Goal: Find specific page/section: Find specific page/section

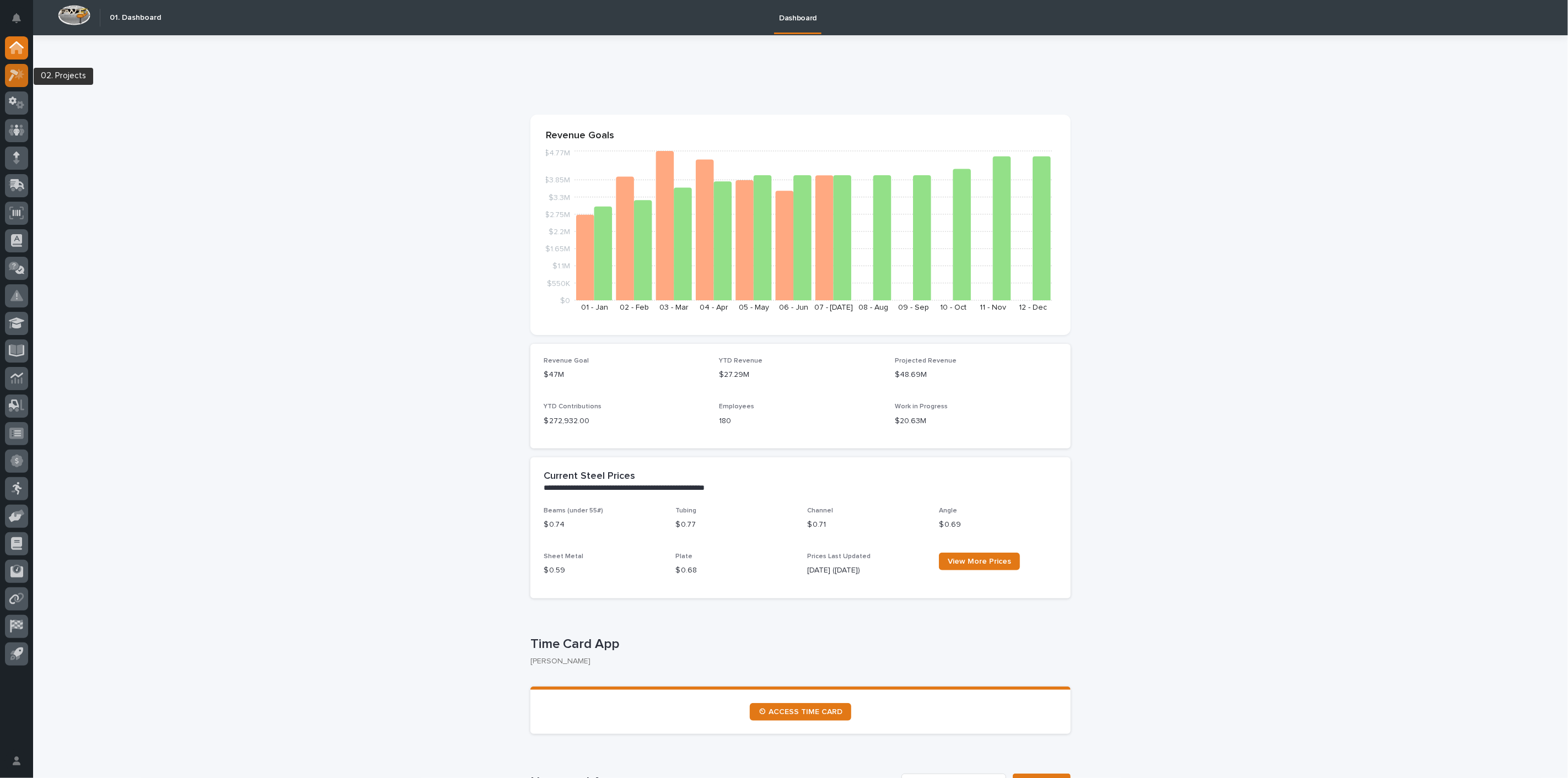
click at [17, 73] on icon at bounding box center [14, 75] width 10 height 12
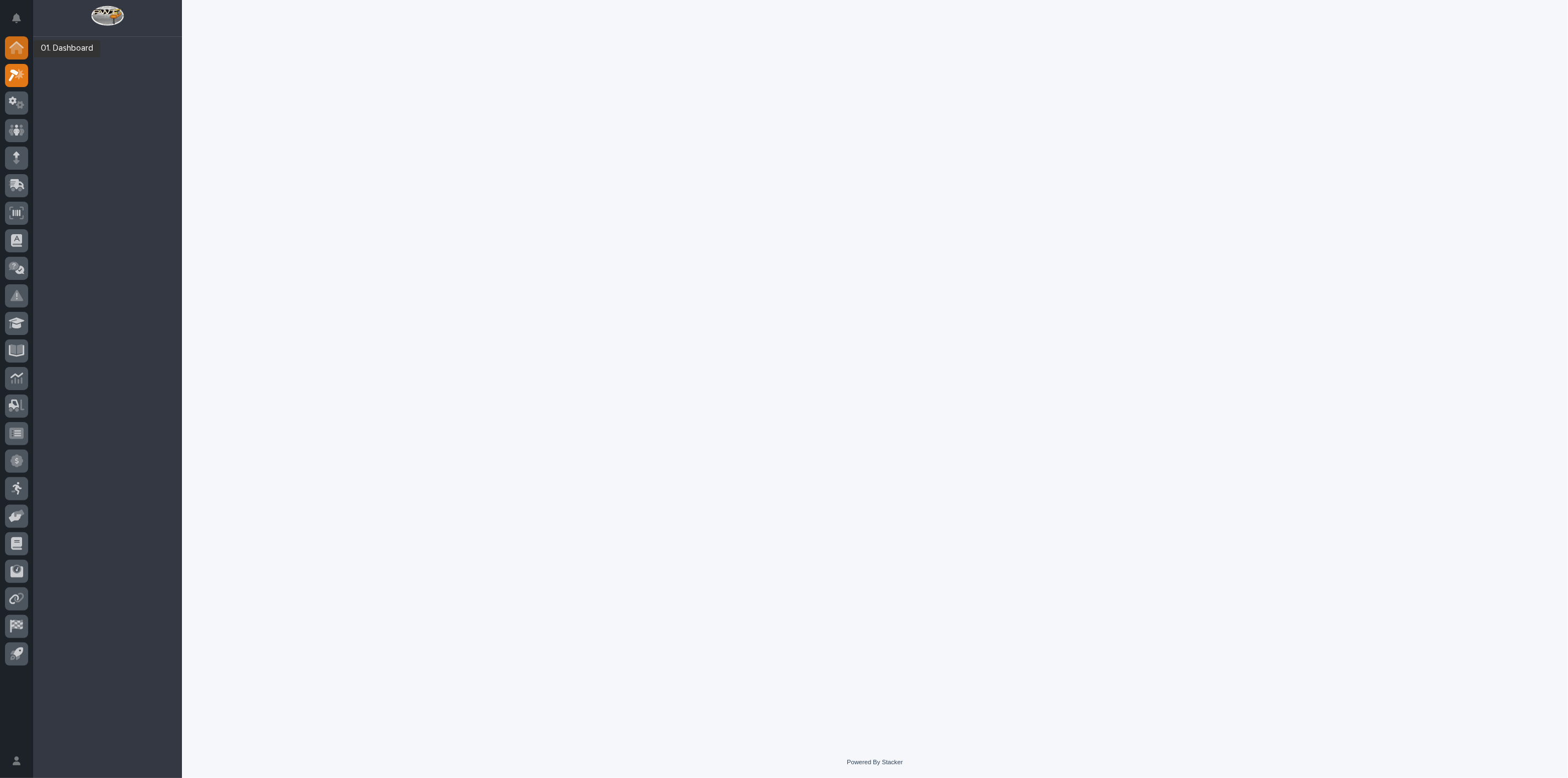
click at [19, 54] on div at bounding box center [16, 47] width 23 height 23
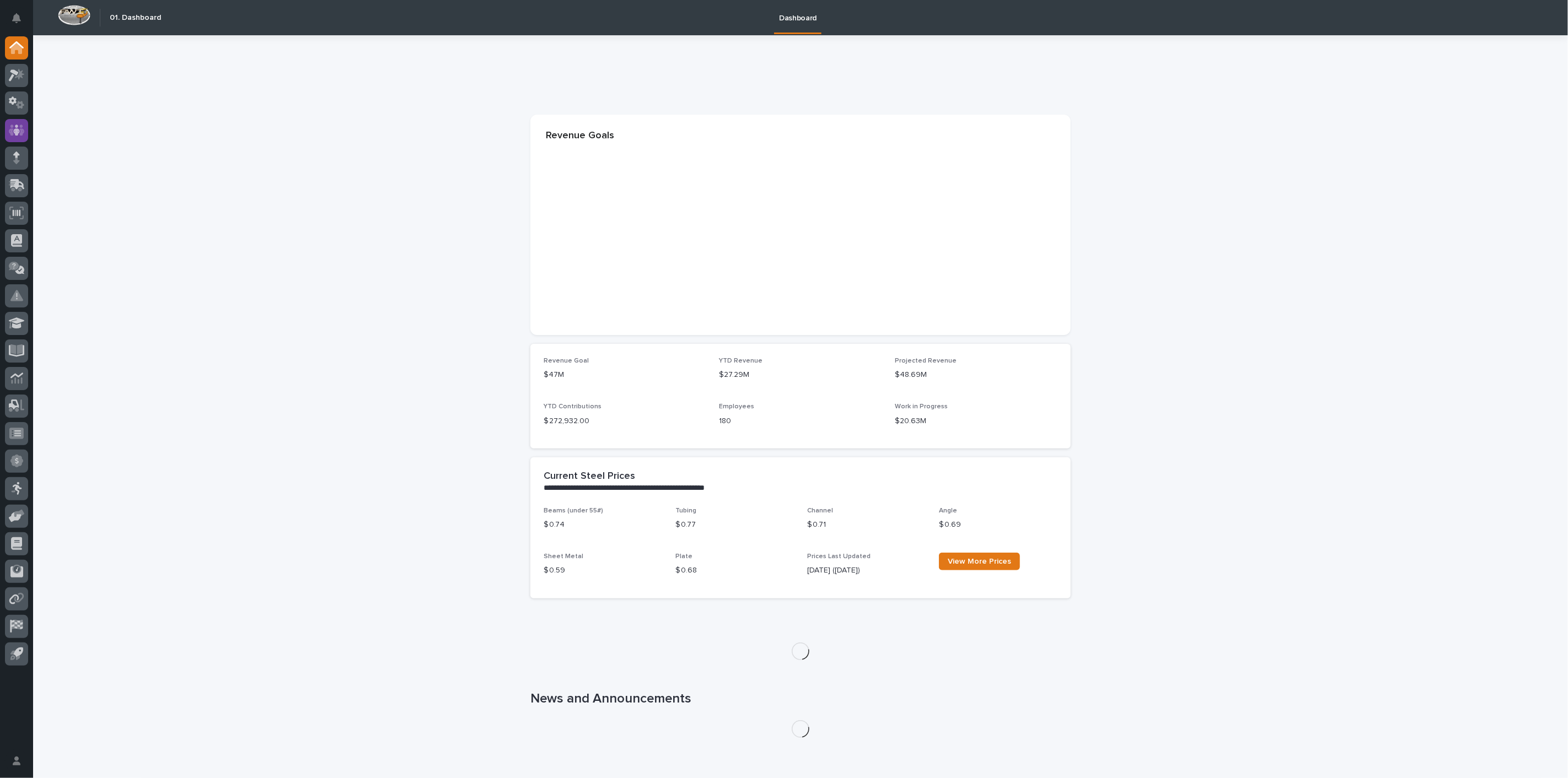
click at [15, 128] on icon at bounding box center [17, 130] width 7 height 11
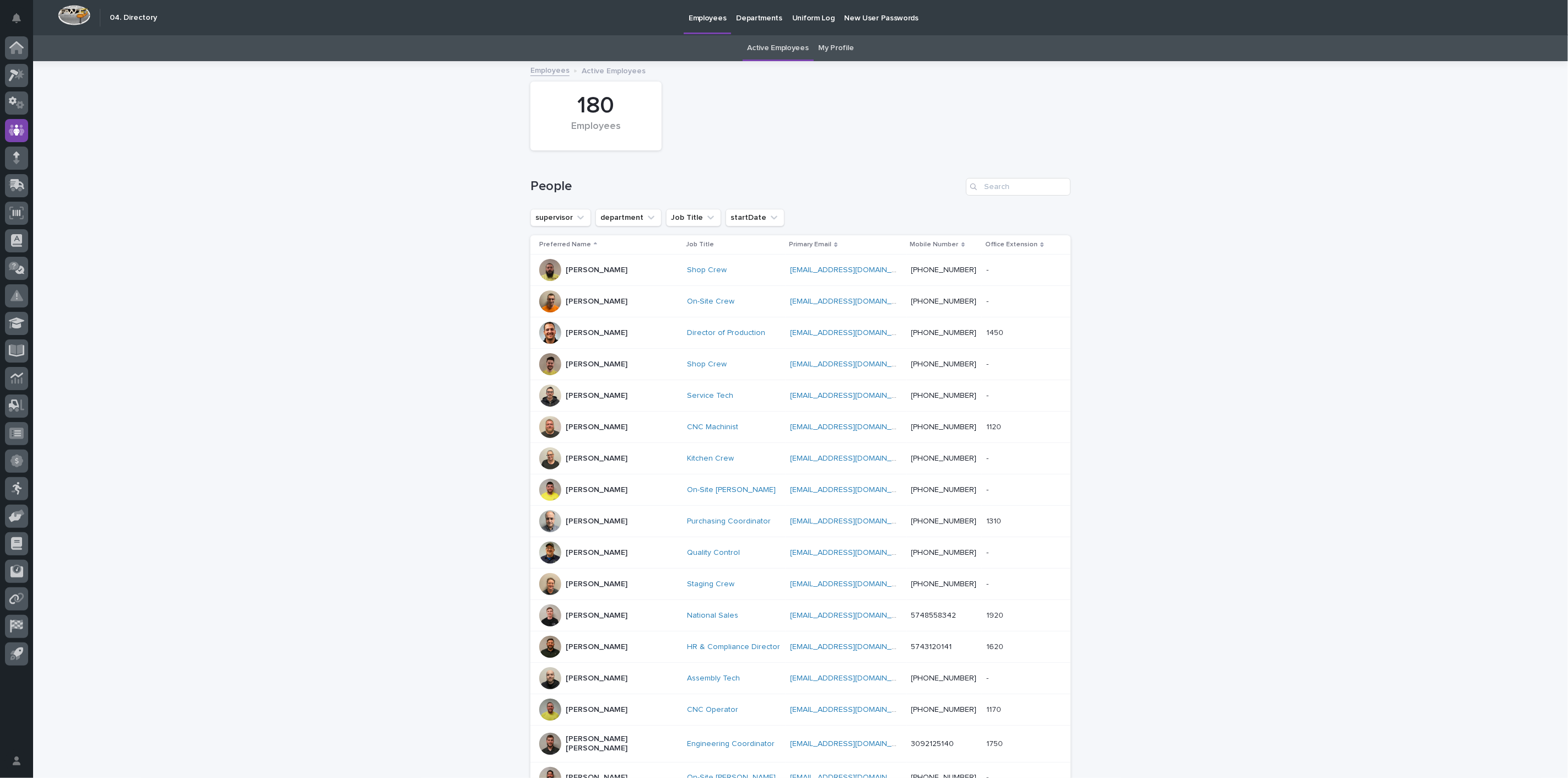
click at [832, 49] on link "My Profile" at bounding box center [836, 48] width 35 height 26
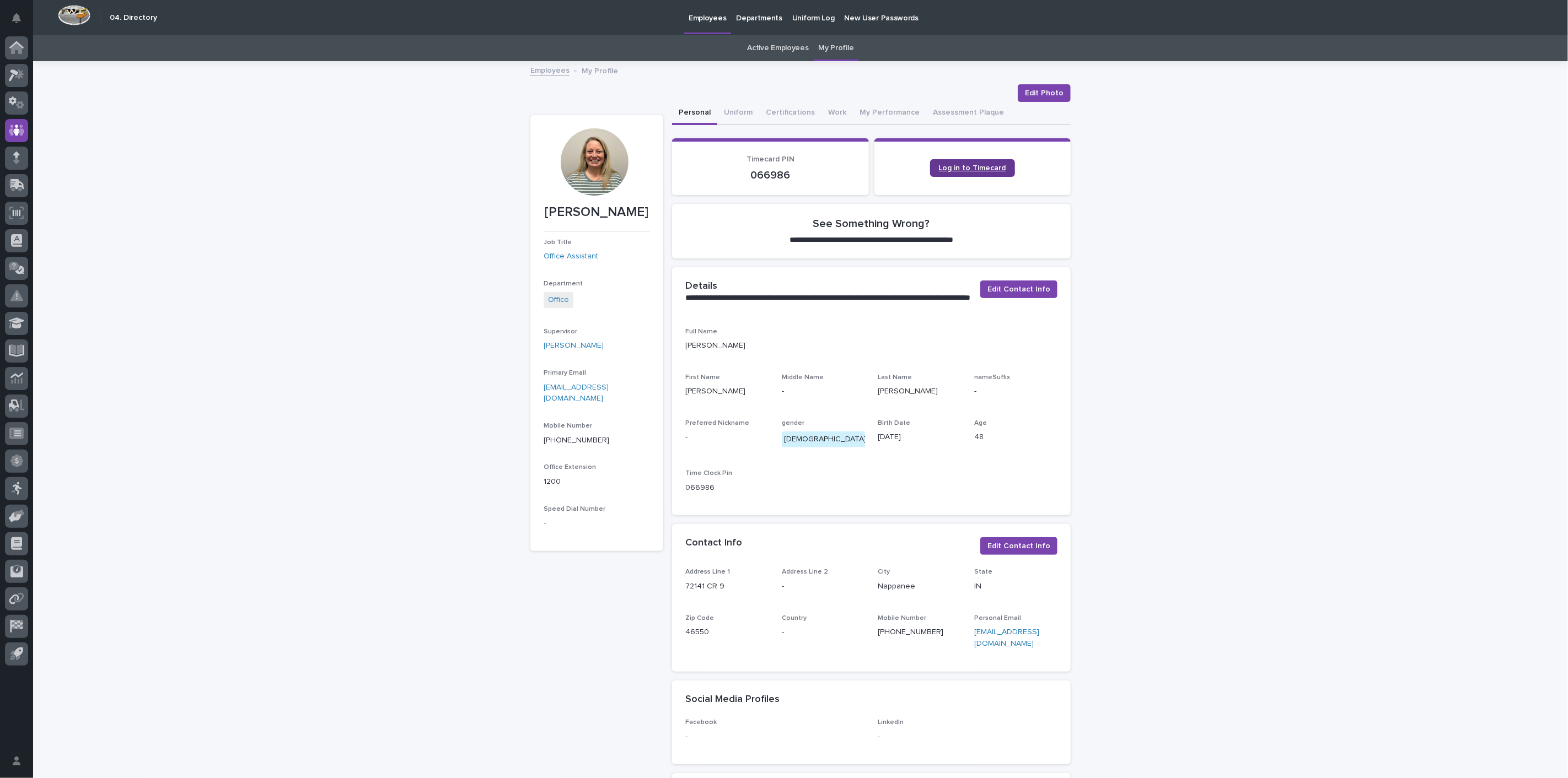
click at [979, 161] on link "Log in to Timecard" at bounding box center [972, 168] width 85 height 17
click at [6, 75] on div at bounding box center [16, 75] width 23 height 23
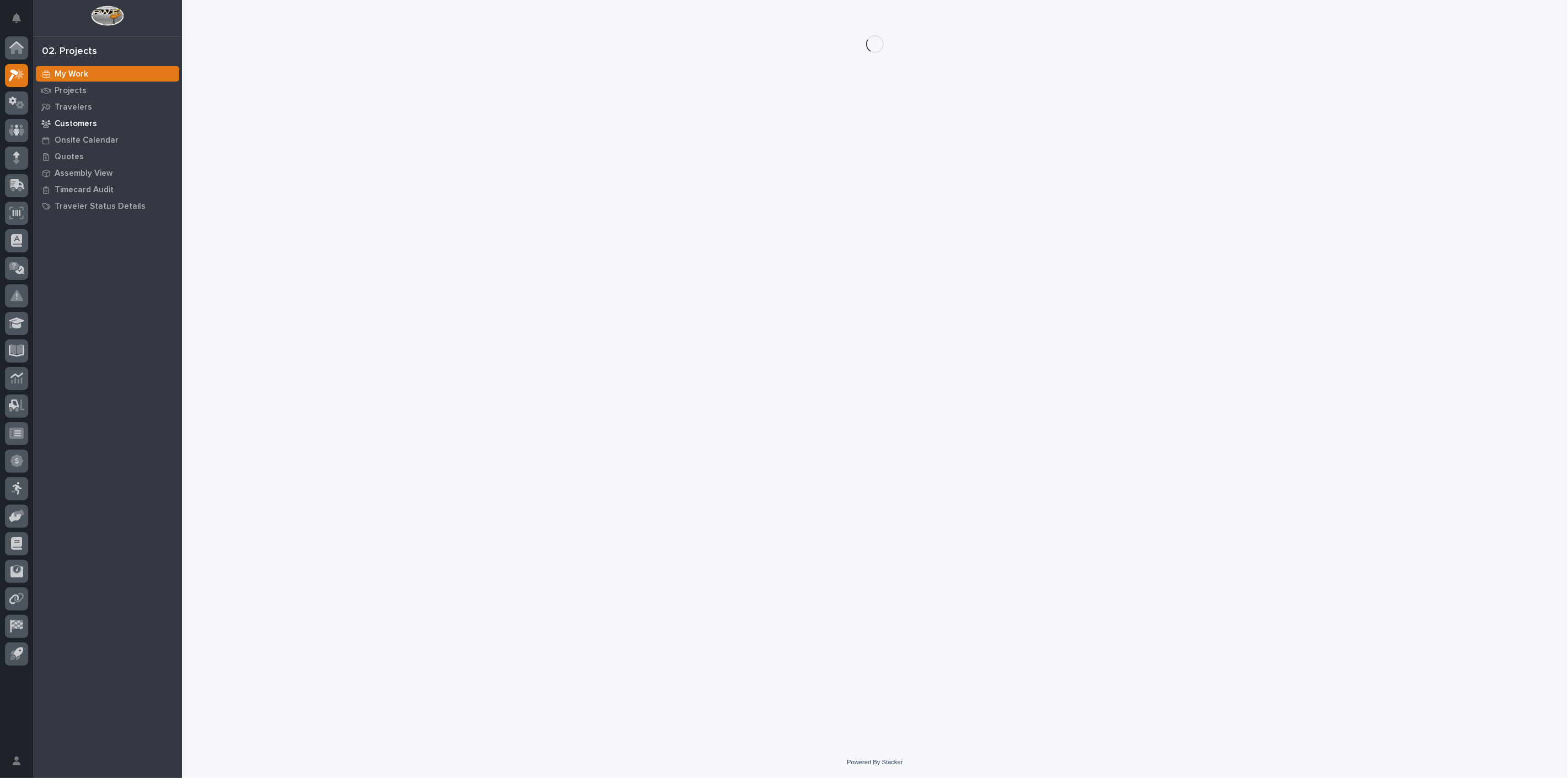
click at [76, 122] on p "Customers" at bounding box center [76, 124] width 42 height 10
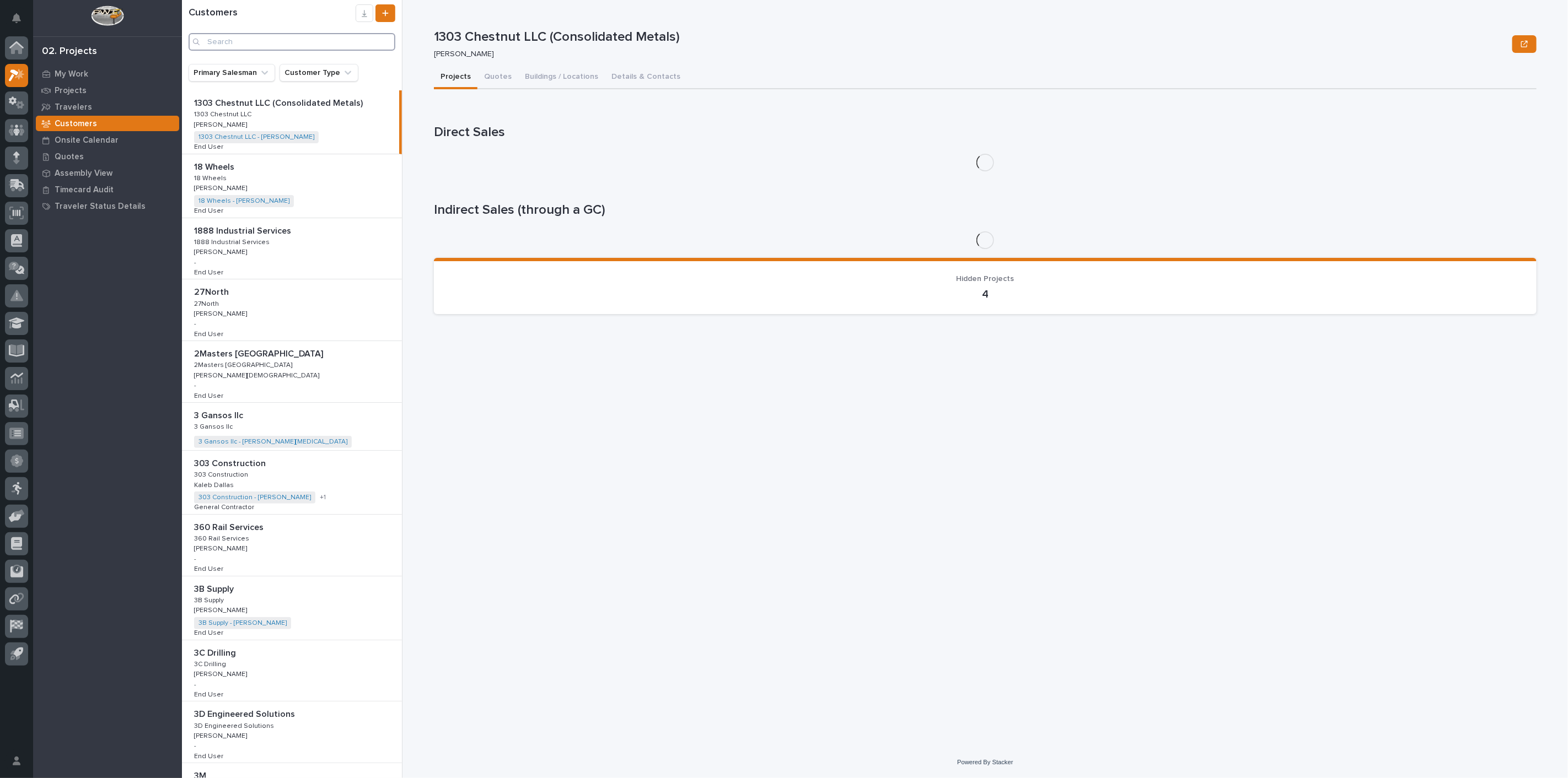
click at [304, 40] on input "Search" at bounding box center [292, 42] width 207 height 17
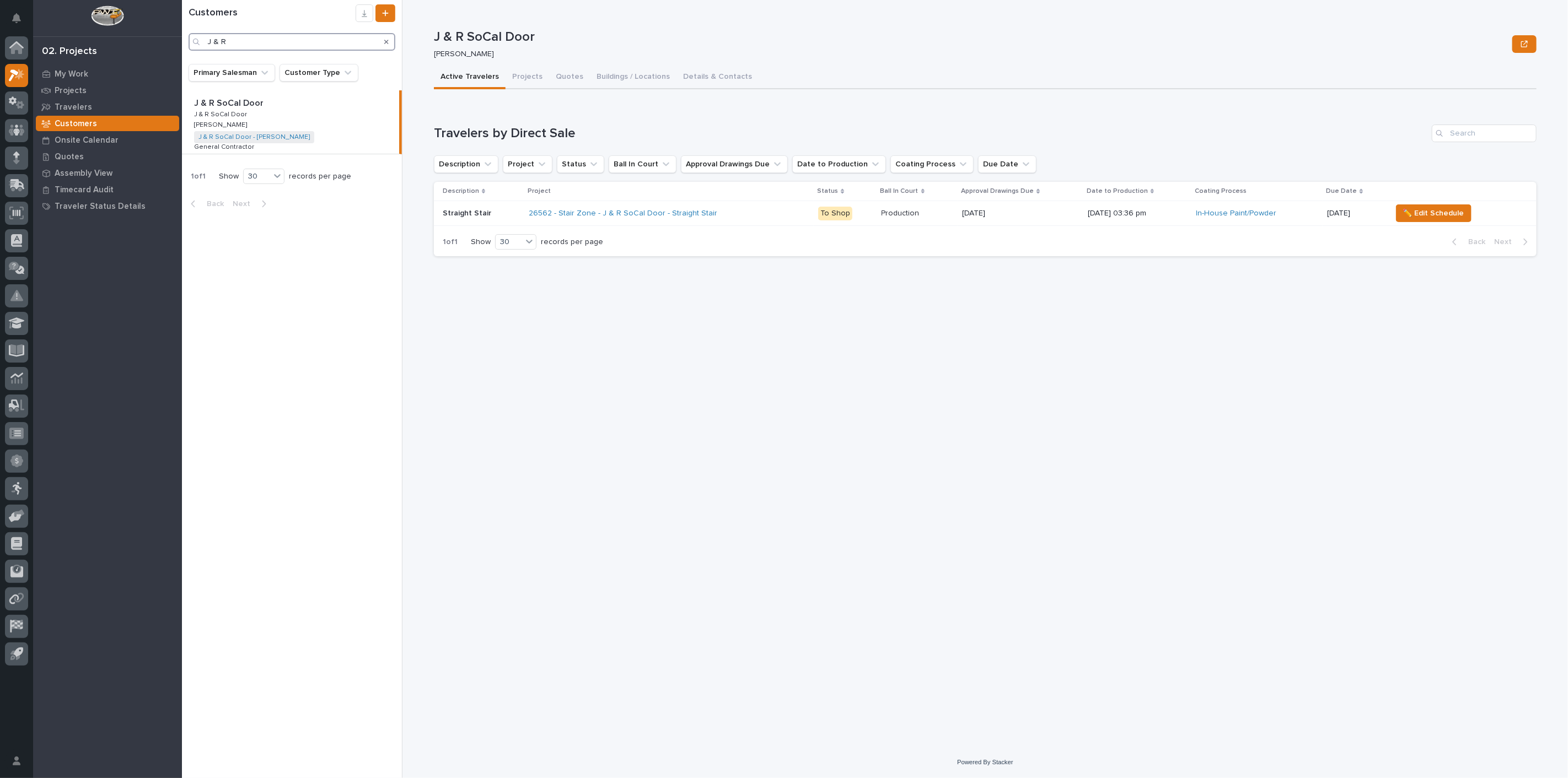
type input "J & R"
click at [730, 499] on div "J & R SoCal Door J & R SoCal Door [PERSON_NAME] Sorry, there was an error savin…" at bounding box center [985, 373] width 1103 height 747
click at [18, 49] on icon at bounding box center [17, 49] width 11 height 11
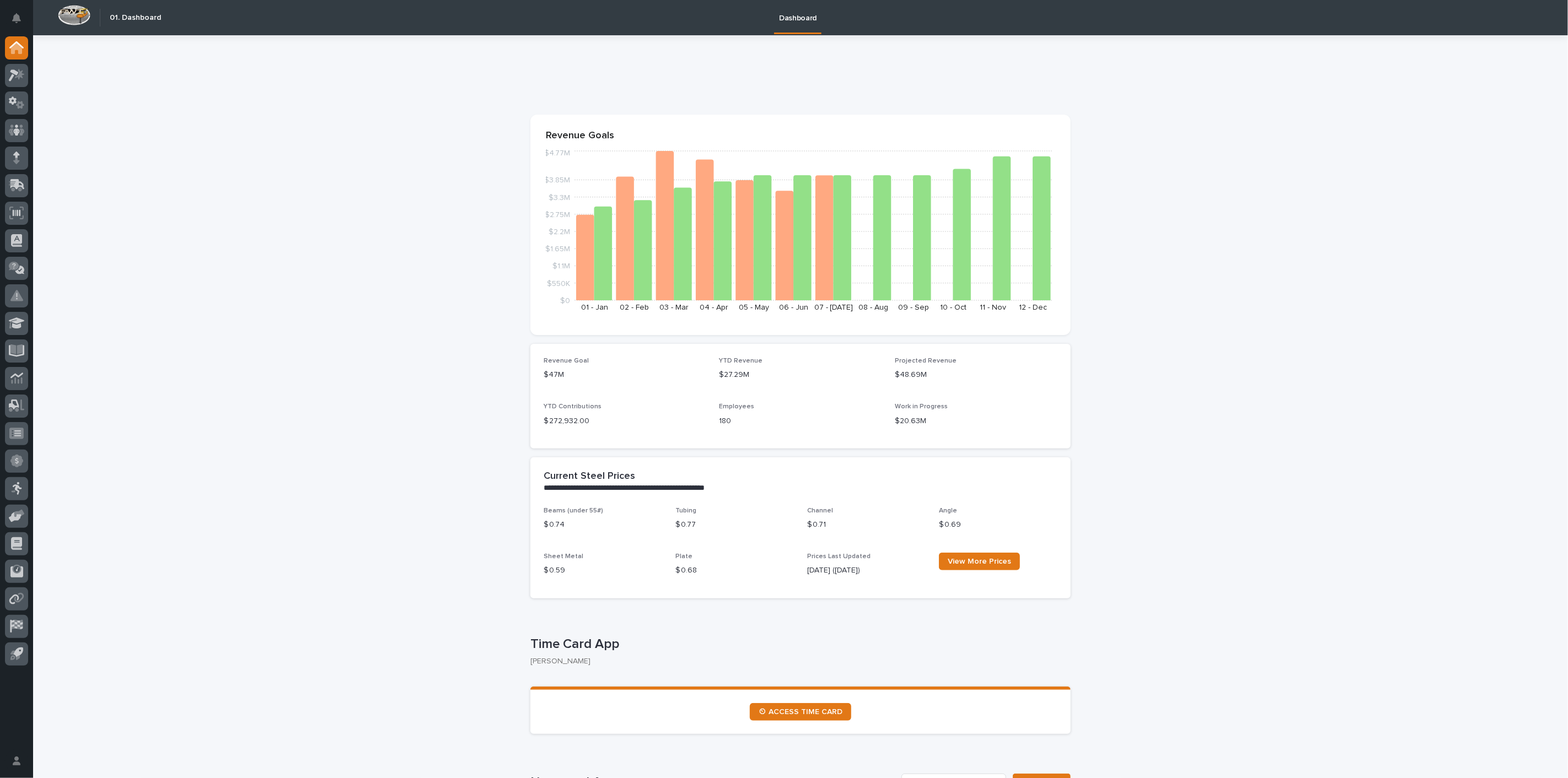
click at [14, 132] on icon at bounding box center [17, 130] width 7 height 11
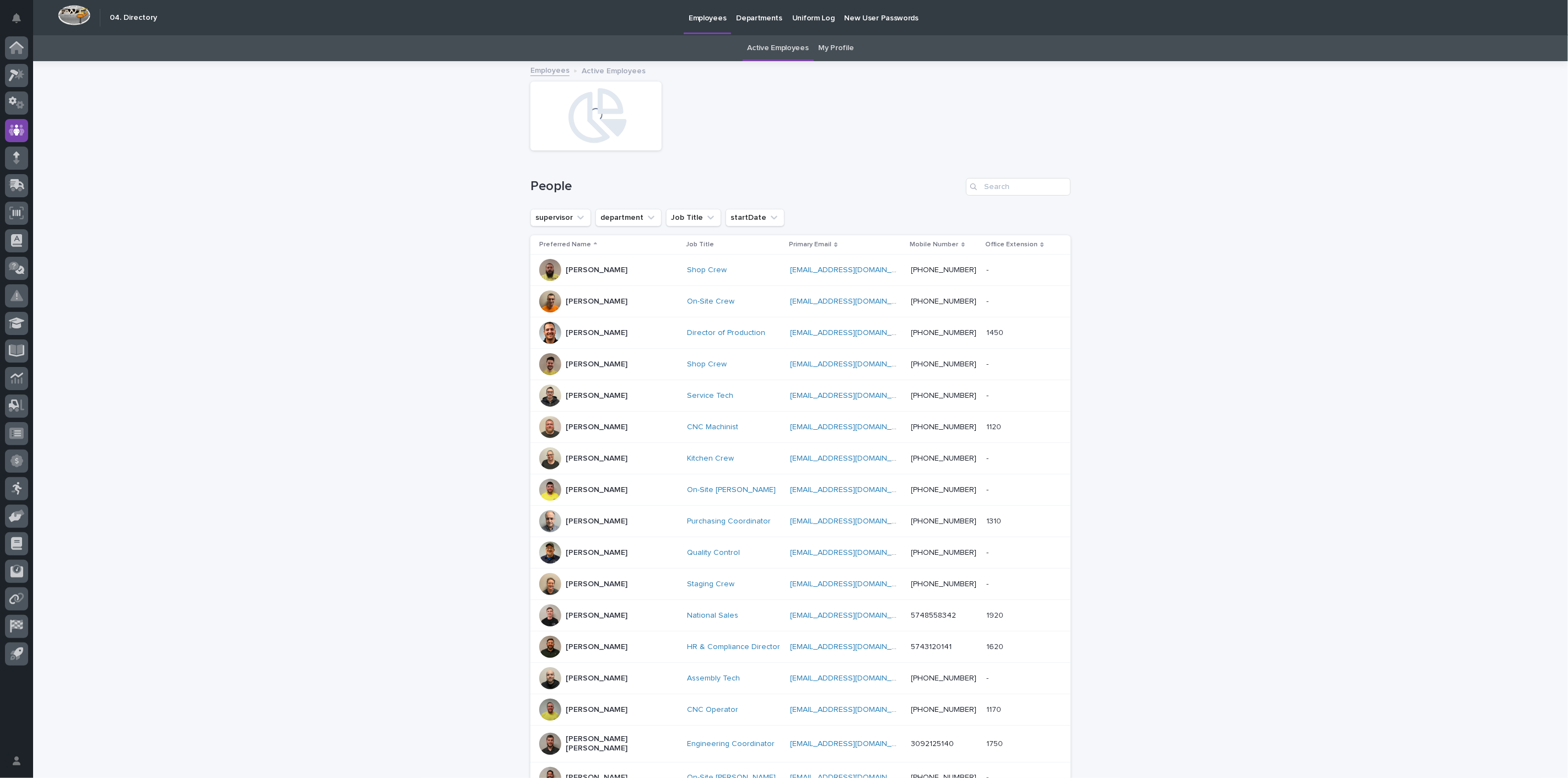
click at [832, 48] on link "My Profile" at bounding box center [836, 48] width 35 height 26
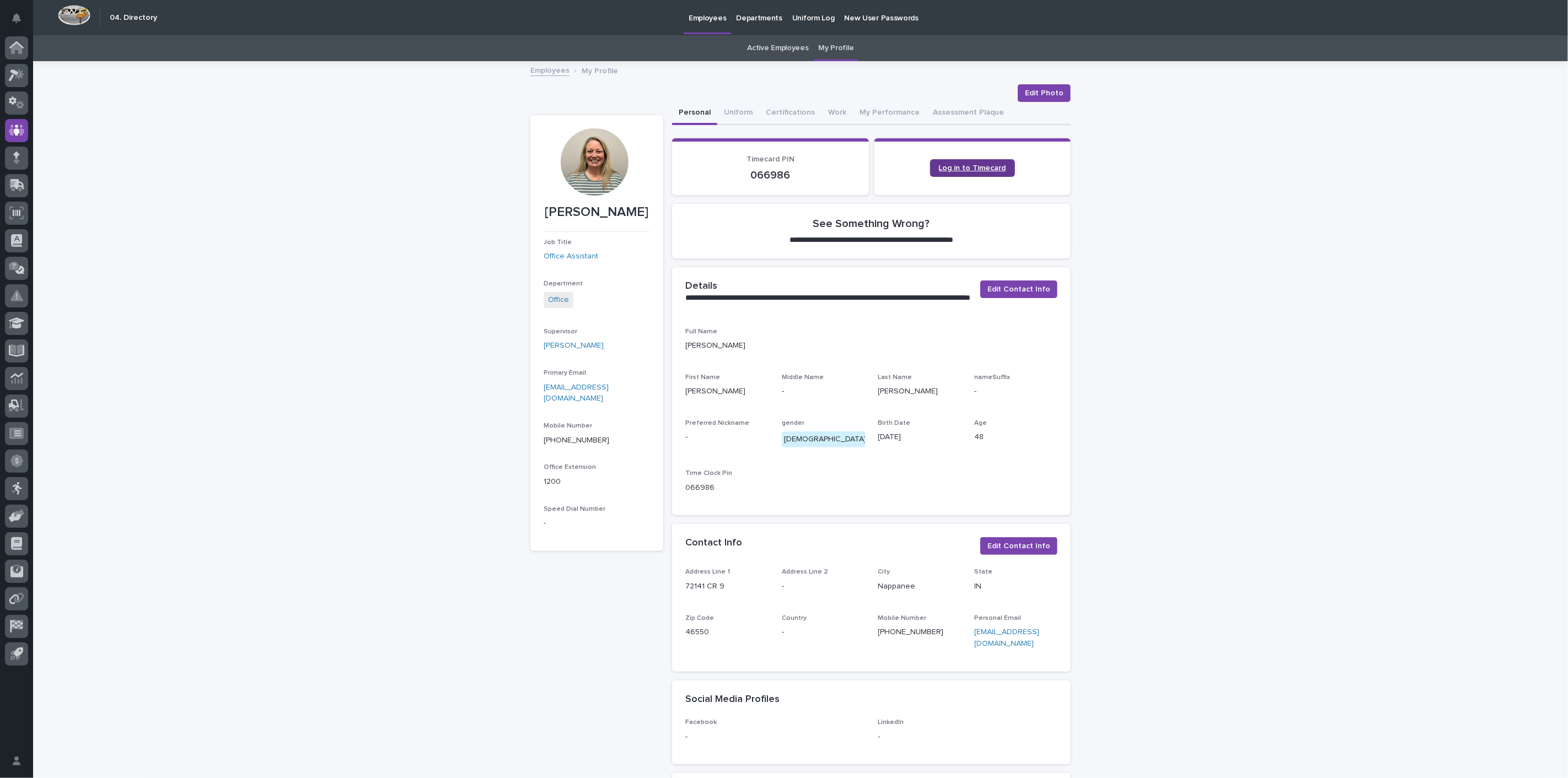
click at [987, 166] on span "Log in to Timecard" at bounding box center [972, 168] width 67 height 8
